Goal: Information Seeking & Learning: Learn about a topic

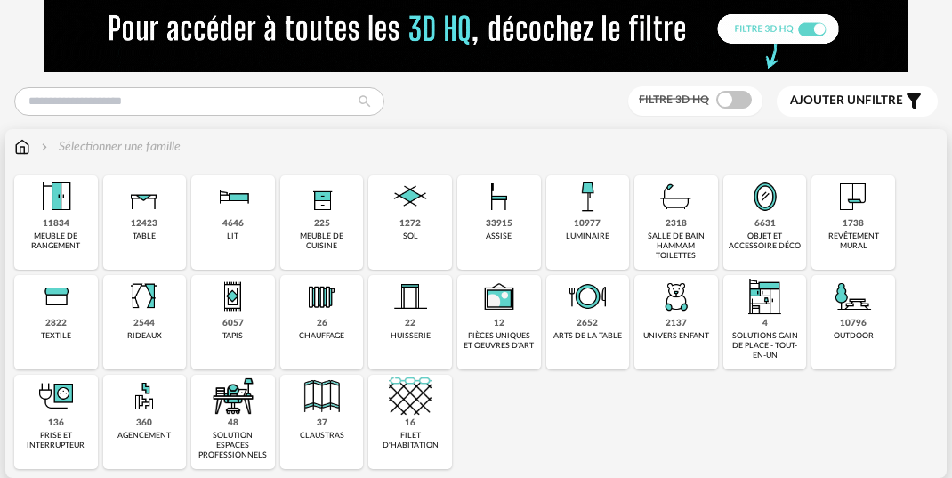
scroll to position [70, 0]
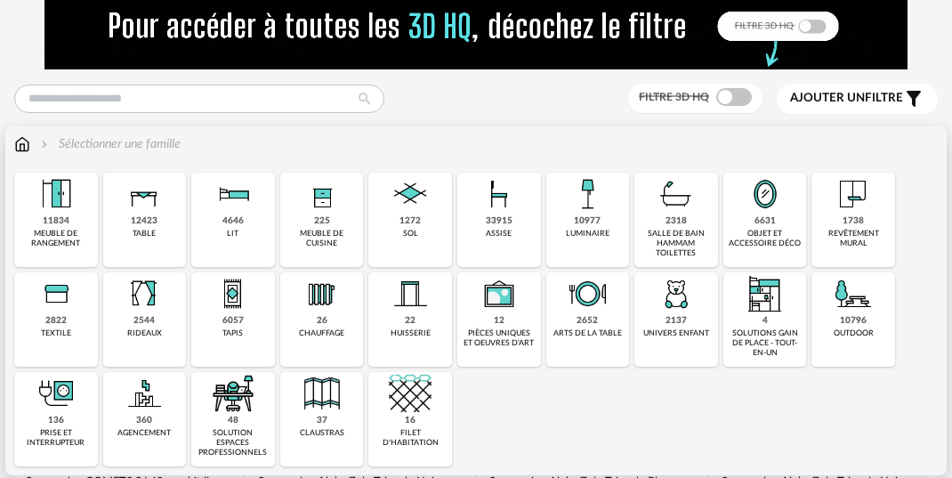
click at [242, 236] on div "4646 lit" at bounding box center [233, 220] width 84 height 94
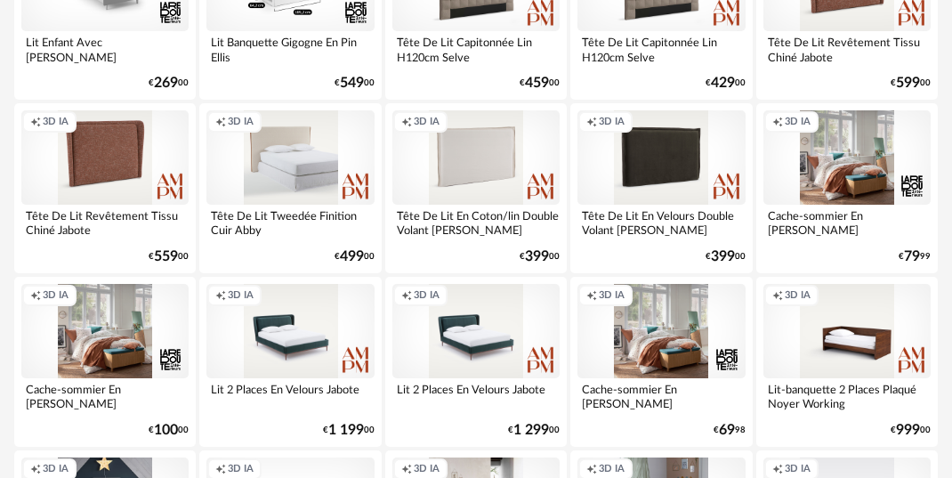
scroll to position [2480, 0]
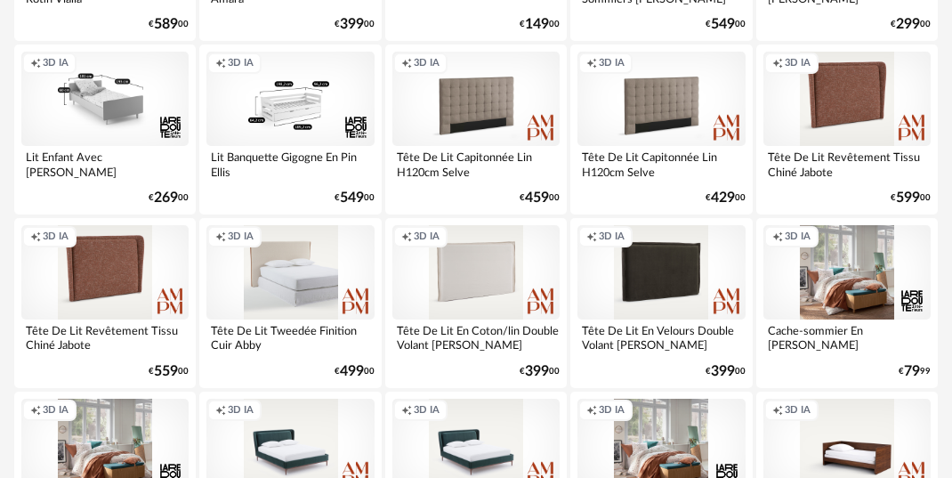
scroll to position [2368, 0]
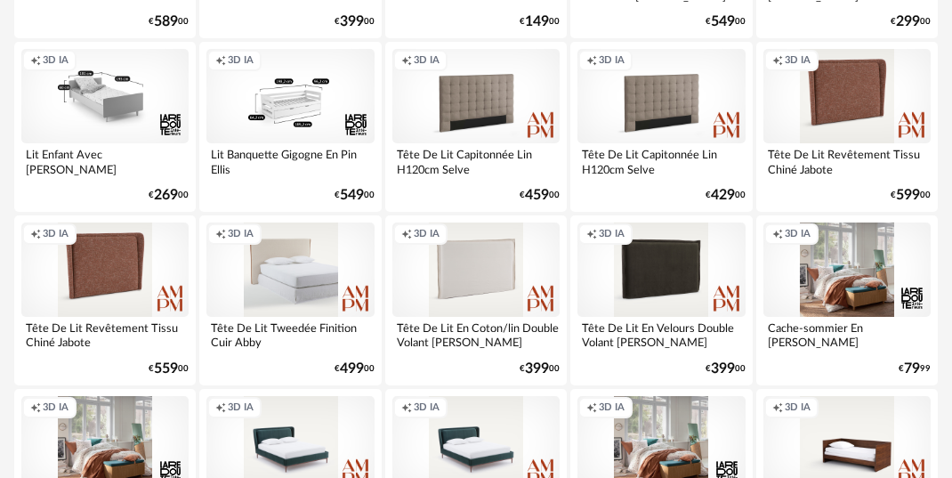
click at [524, 299] on div "Creation icon 3D IA" at bounding box center [475, 269] width 167 height 94
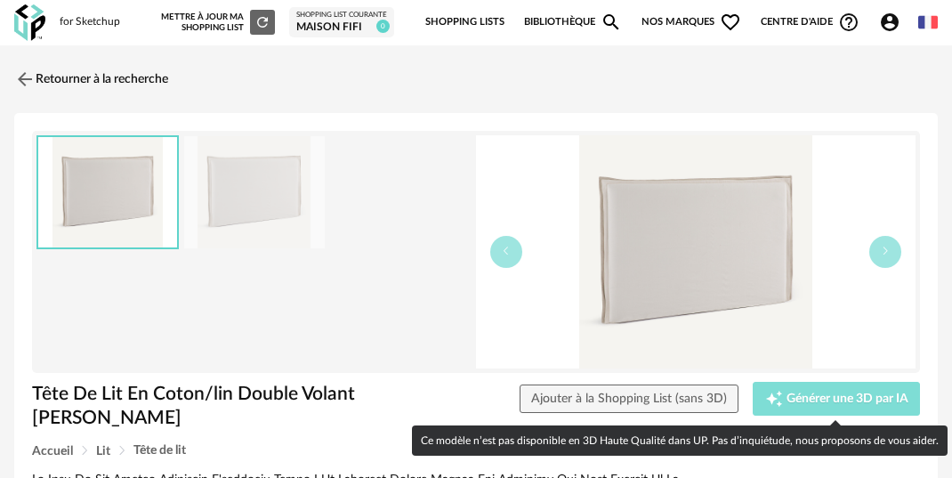
click at [836, 400] on span "Générer une 3D par IA" at bounding box center [847, 398] width 122 height 12
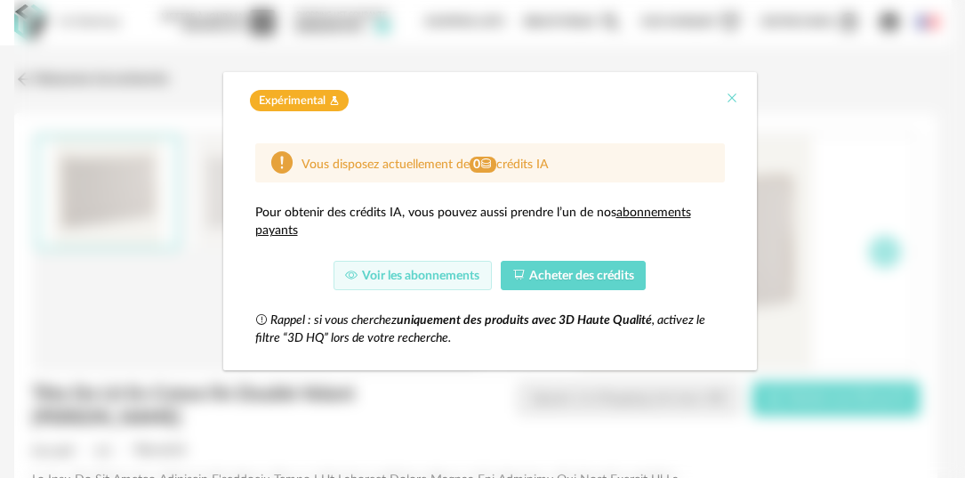
click at [729, 96] on icon "Close" at bounding box center [732, 98] width 14 height 14
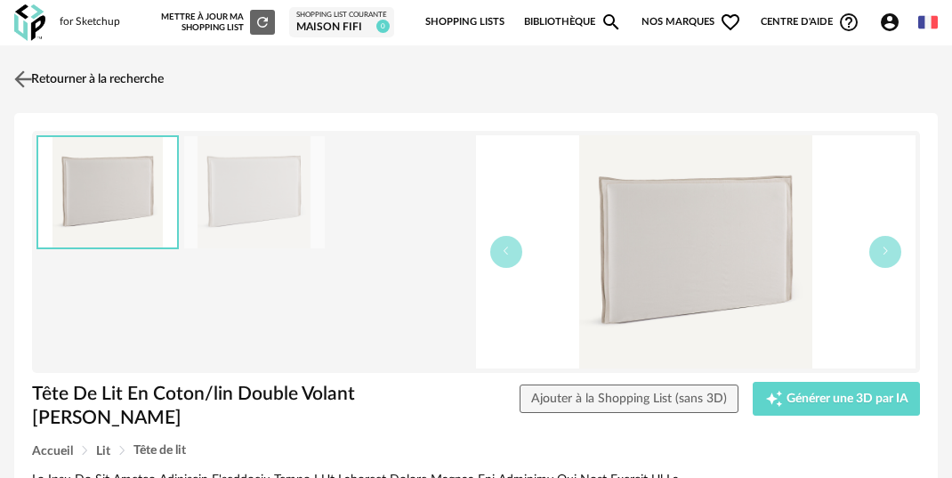
click at [47, 69] on link "Retourner à la recherche" at bounding box center [87, 79] width 154 height 39
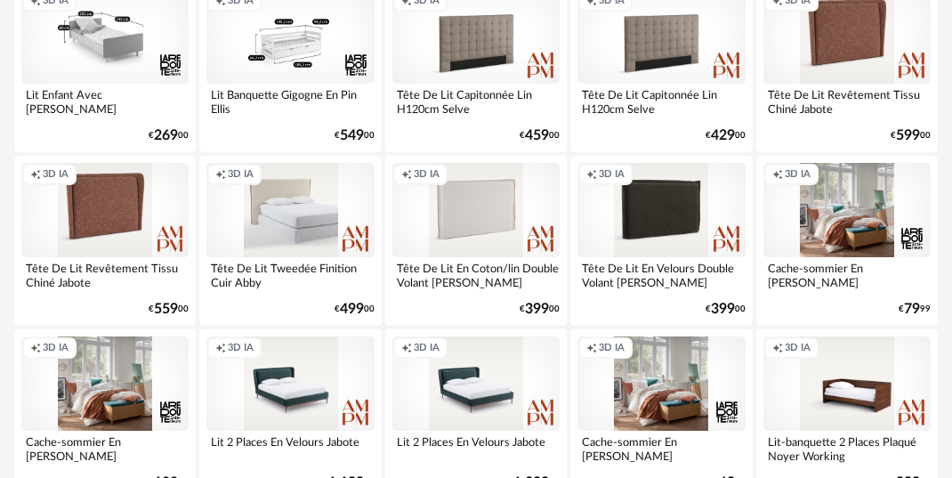
scroll to position [2431, 0]
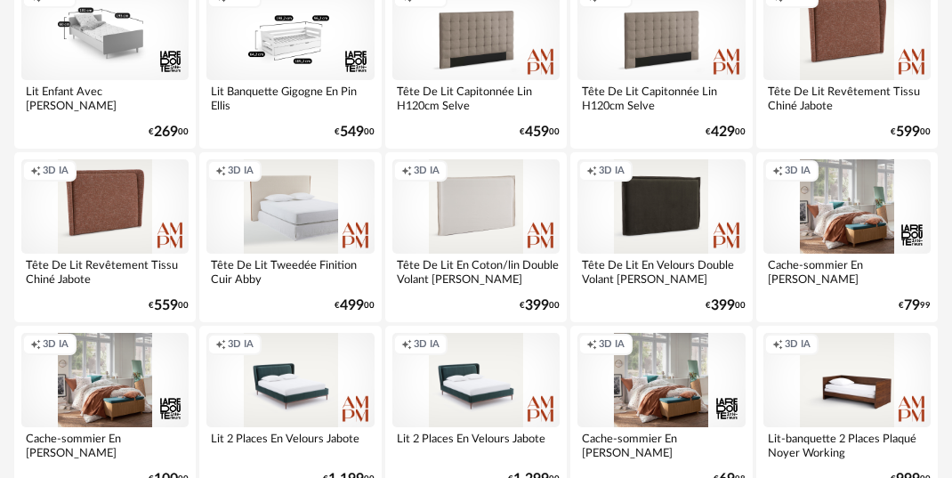
click at [845, 58] on div "Creation icon 3D IA" at bounding box center [846, 33] width 167 height 94
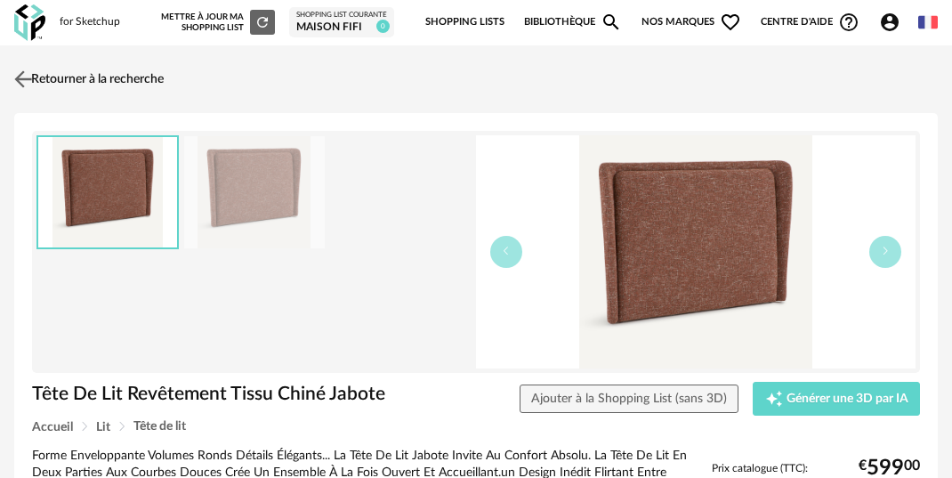
click at [60, 79] on link "Retourner à la recherche" at bounding box center [87, 79] width 154 height 39
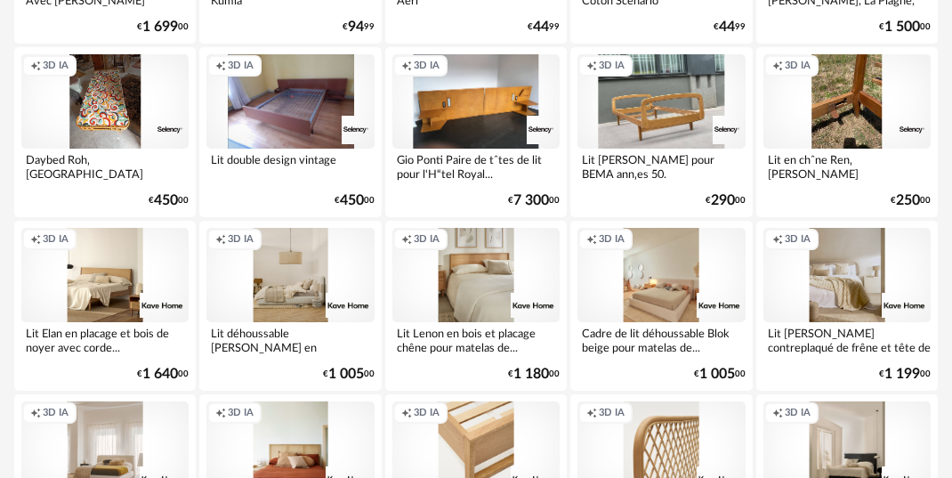
scroll to position [3407, 0]
